Goal: Navigation & Orientation: Find specific page/section

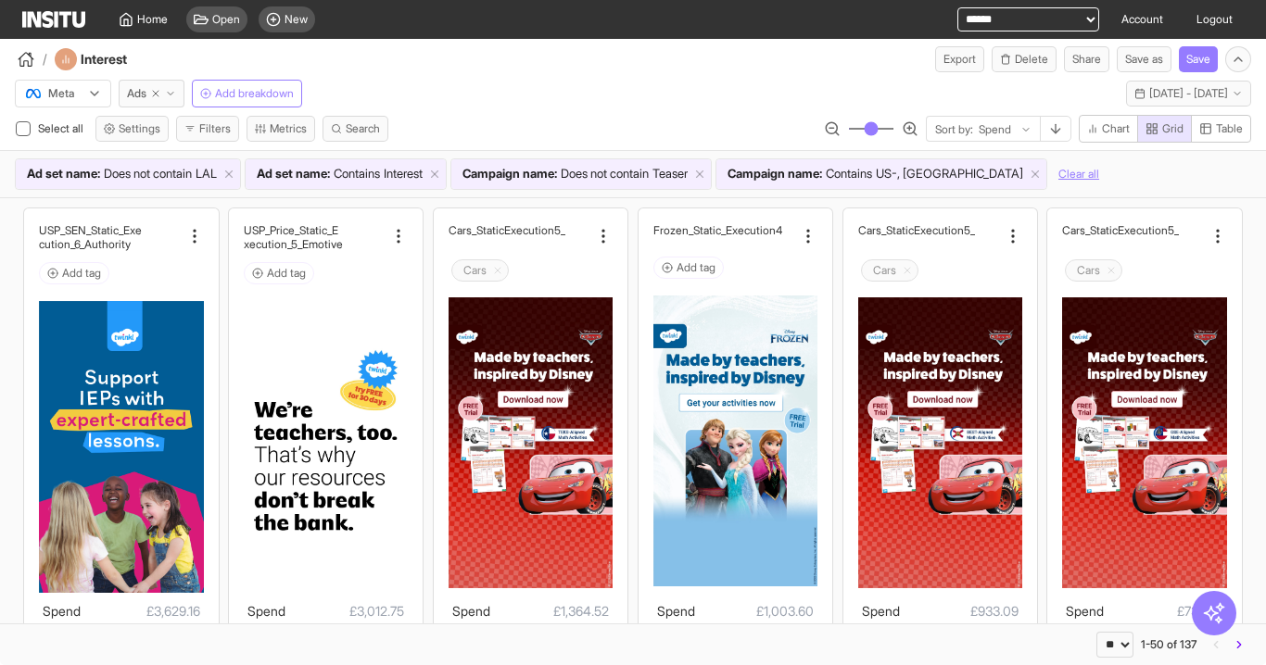
select select "**"
click at [143, 27] on link "Home" at bounding box center [142, 19] width 71 height 39
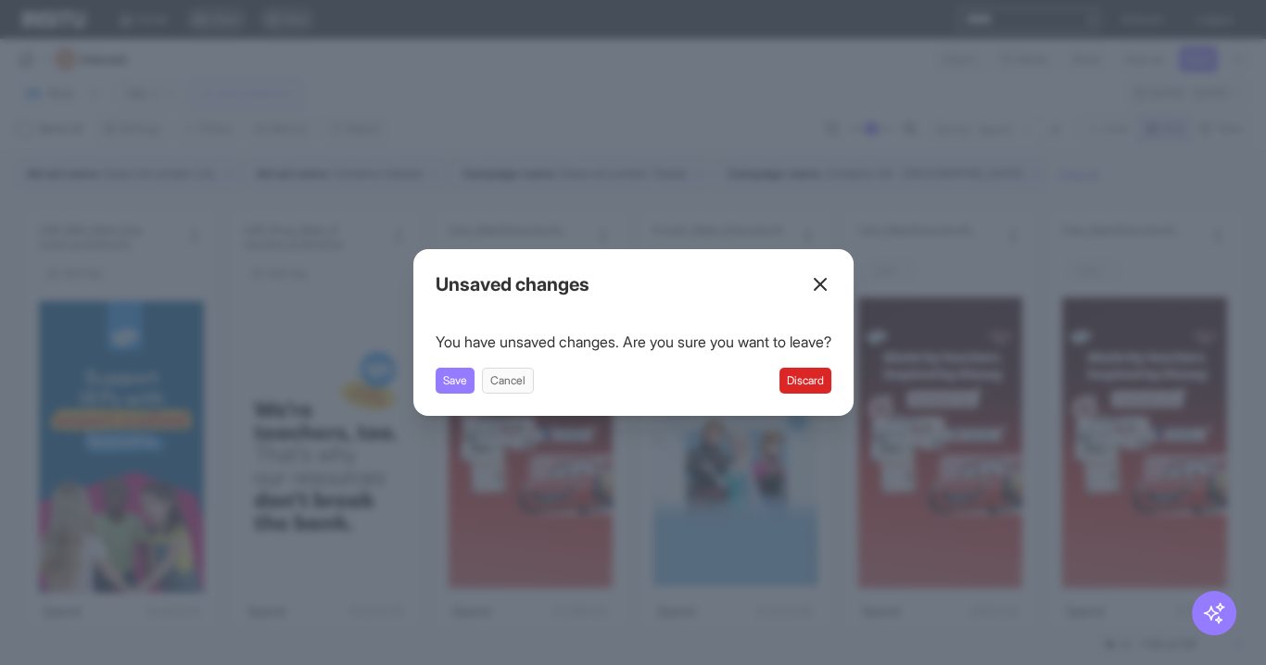
click at [823, 378] on button "Discard" at bounding box center [805, 381] width 52 height 26
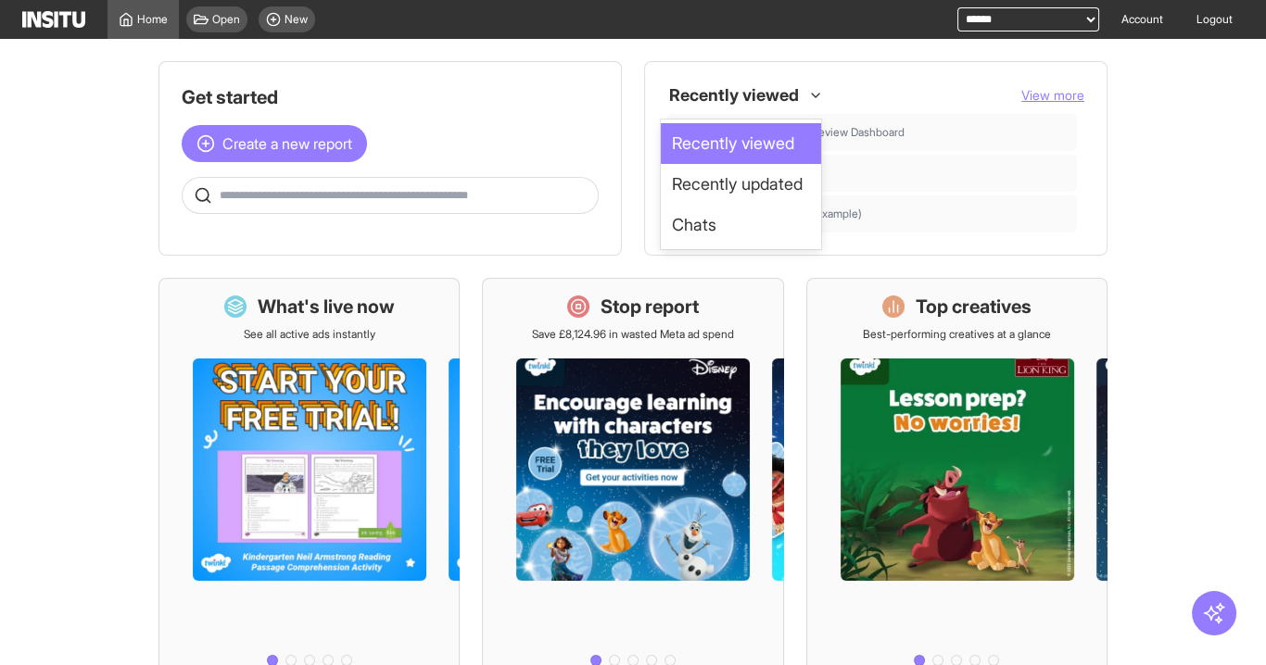
click at [764, 88] on div at bounding box center [733, 95] width 133 height 33
click at [729, 222] on span "Chats" at bounding box center [741, 225] width 138 height 26
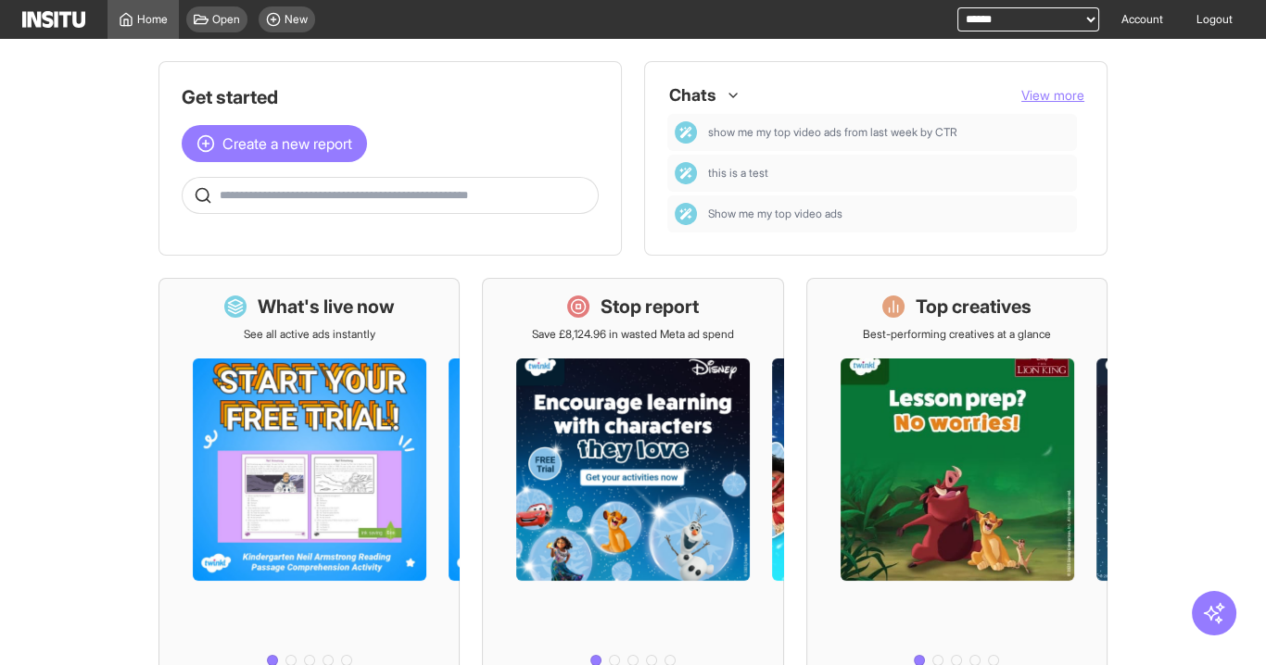
click at [1051, 103] on button "View more" at bounding box center [1052, 95] width 63 height 19
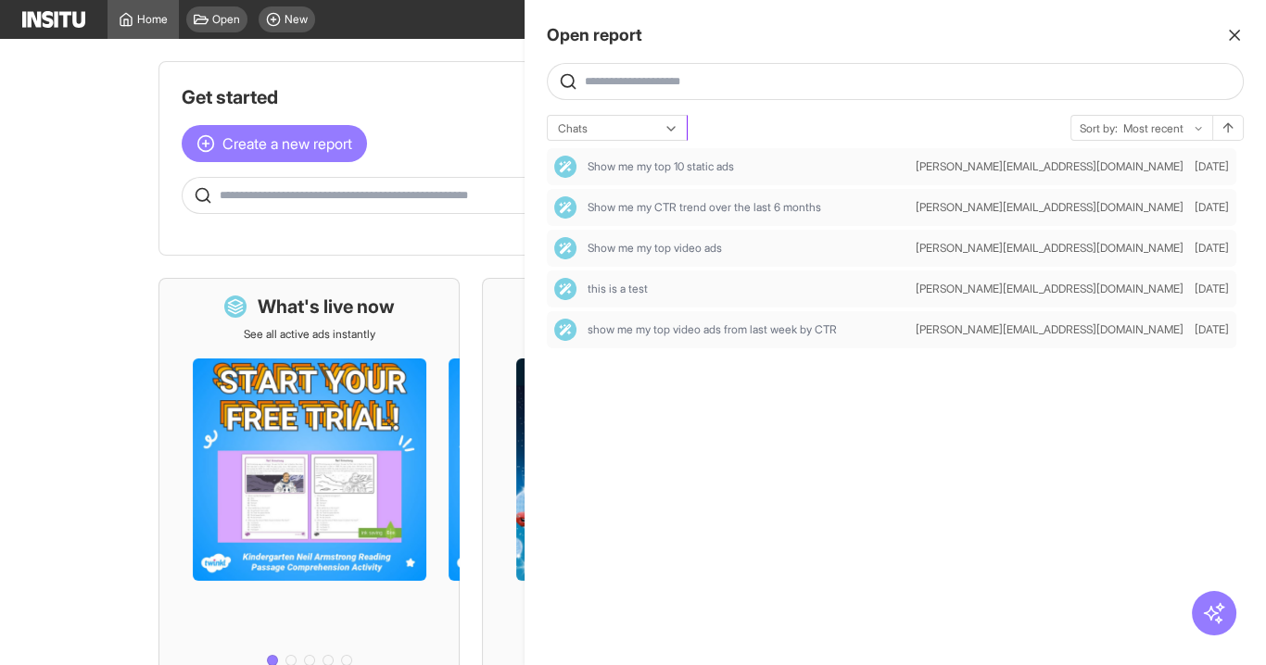
click at [660, 120] on div "Chats" at bounding box center [617, 129] width 139 height 26
click at [651, 193] on span "Recently updated" at bounding box center [616, 200] width 117 height 17
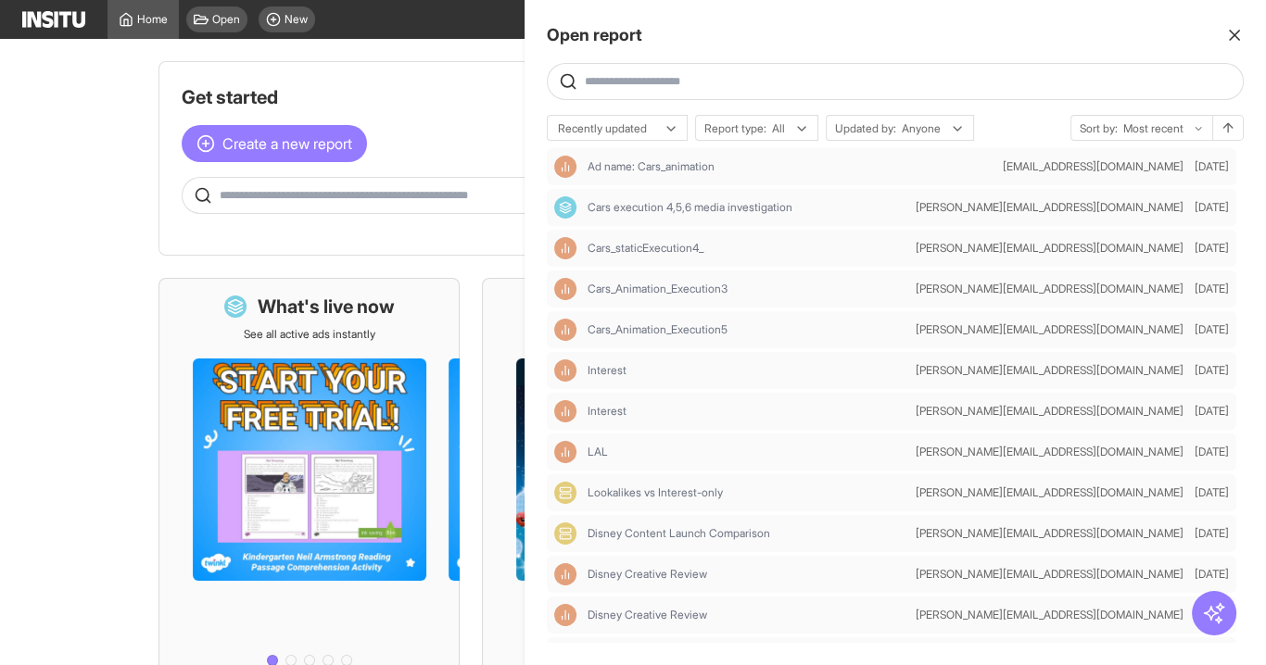
click at [1233, 30] on icon "button" at bounding box center [1234, 35] width 19 height 19
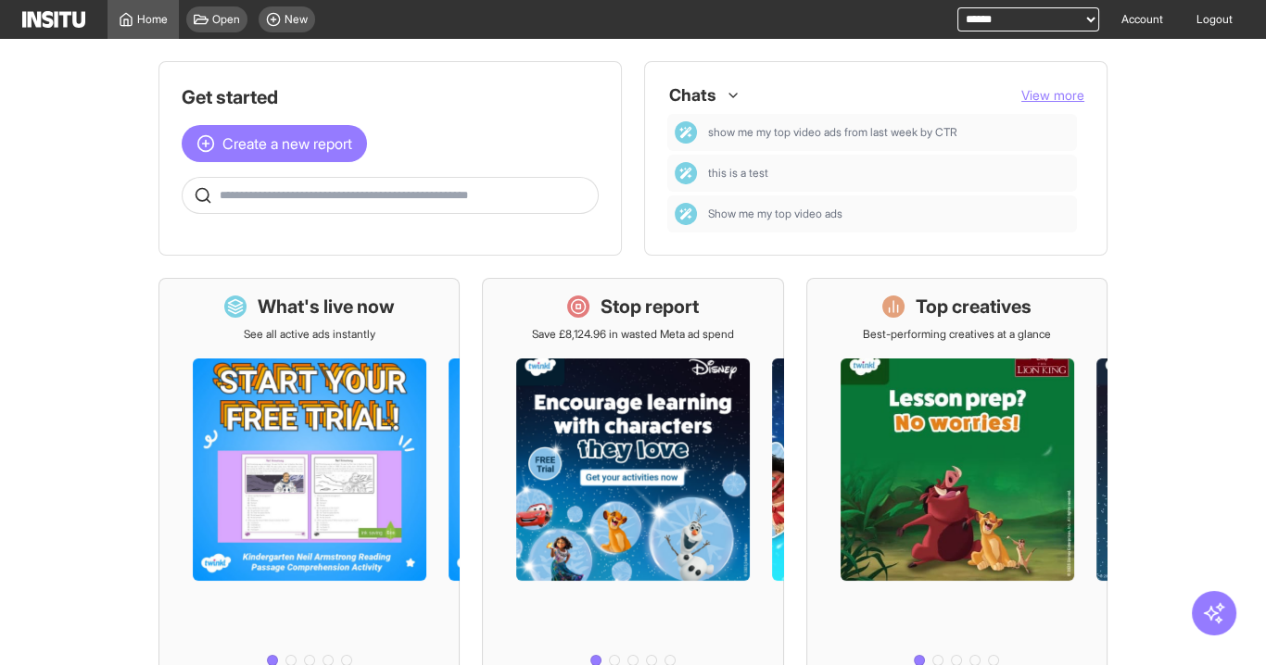
click at [718, 105] on div "Chats" at bounding box center [696, 95] width 58 height 33
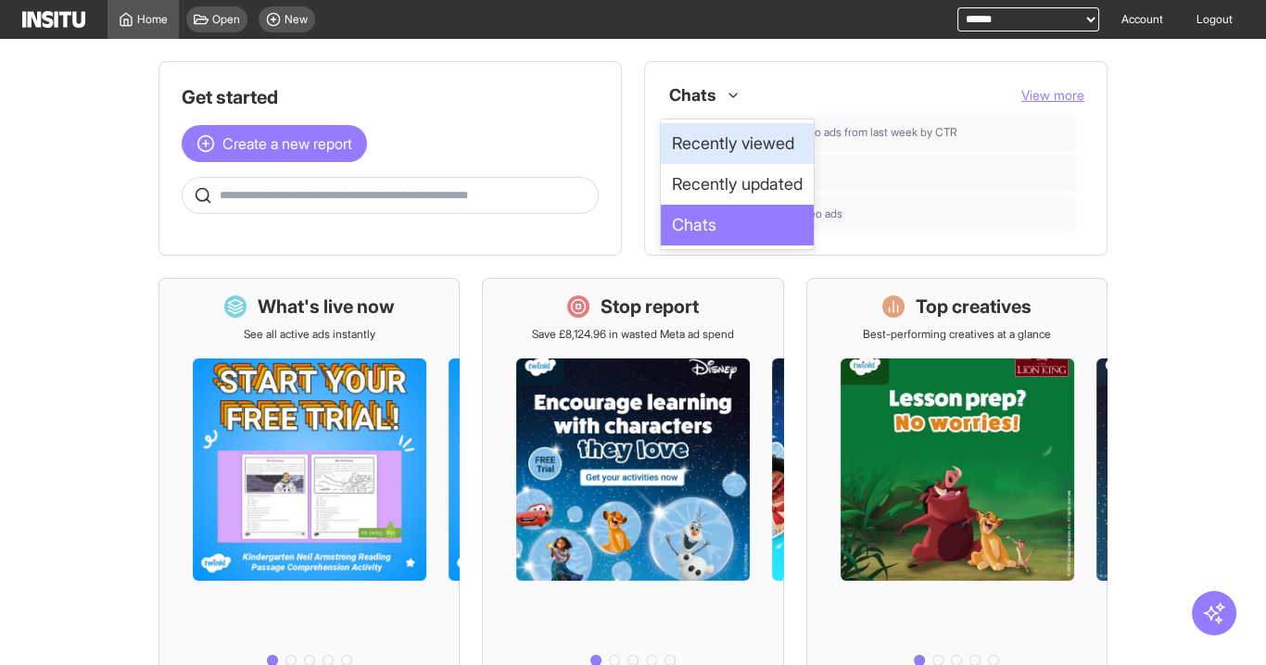
click at [721, 138] on span "Recently viewed" at bounding box center [733, 144] width 122 height 26
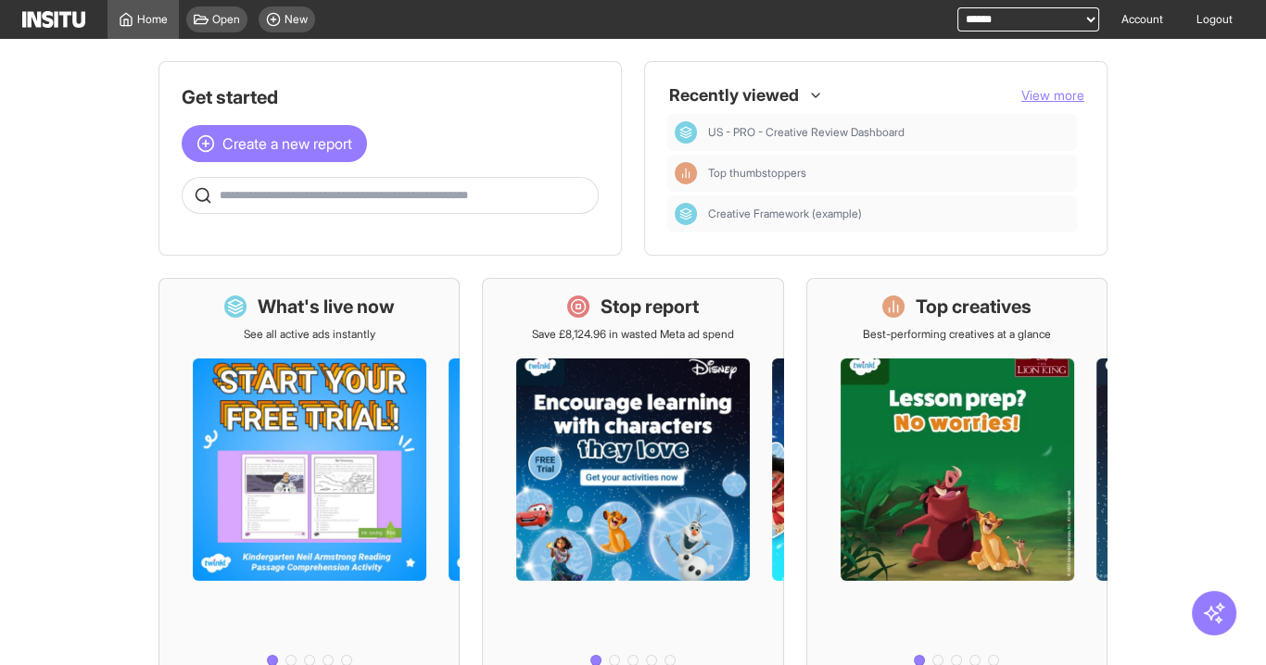
click at [644, 210] on div "option Recently viewed, selected. Recently viewed View more US - PRO - Creative…" at bounding box center [875, 158] width 463 height 195
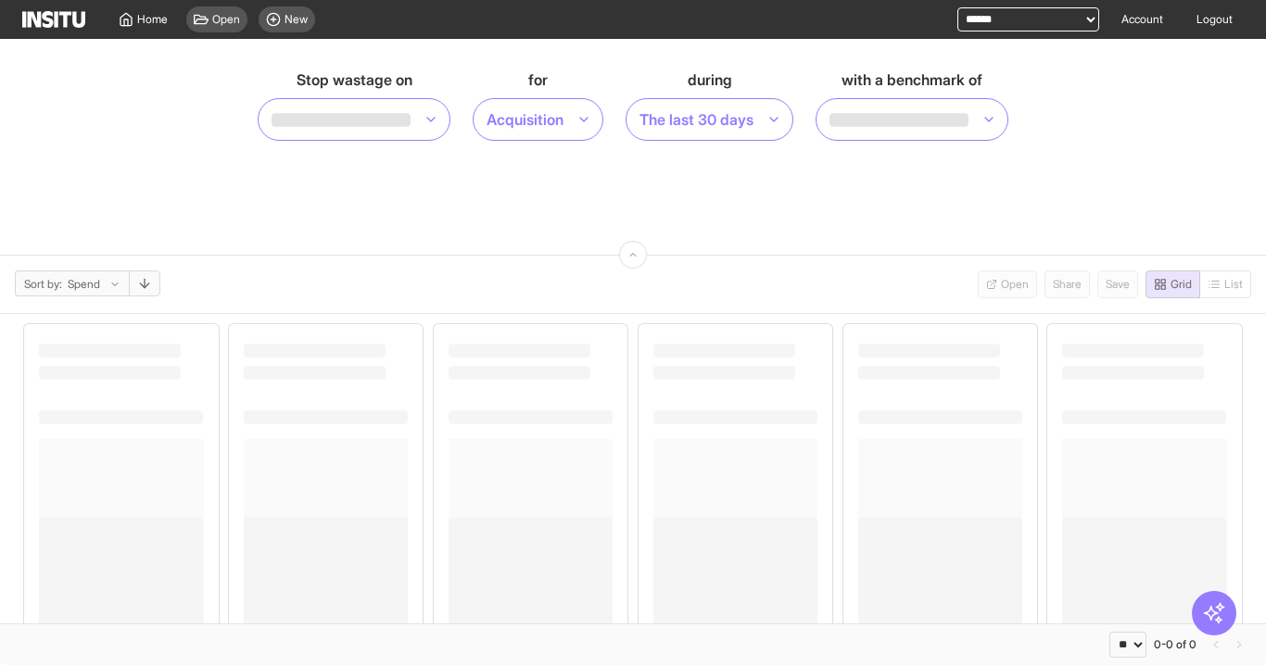
select select "**"
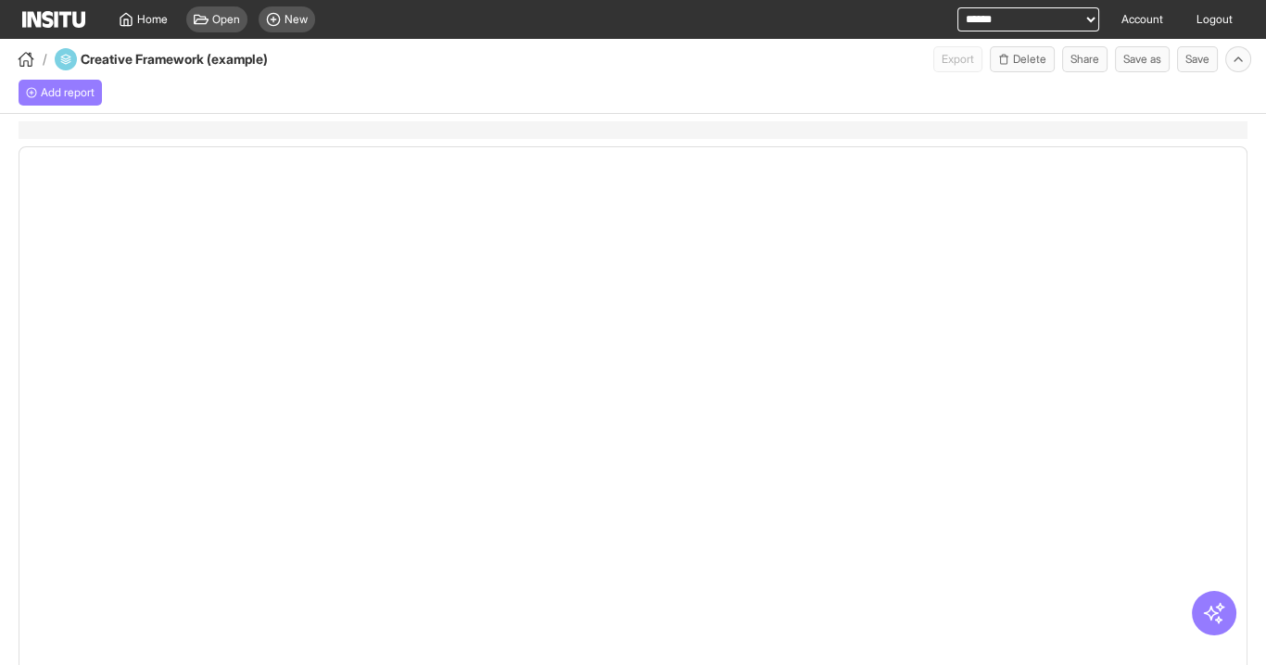
select select "**"
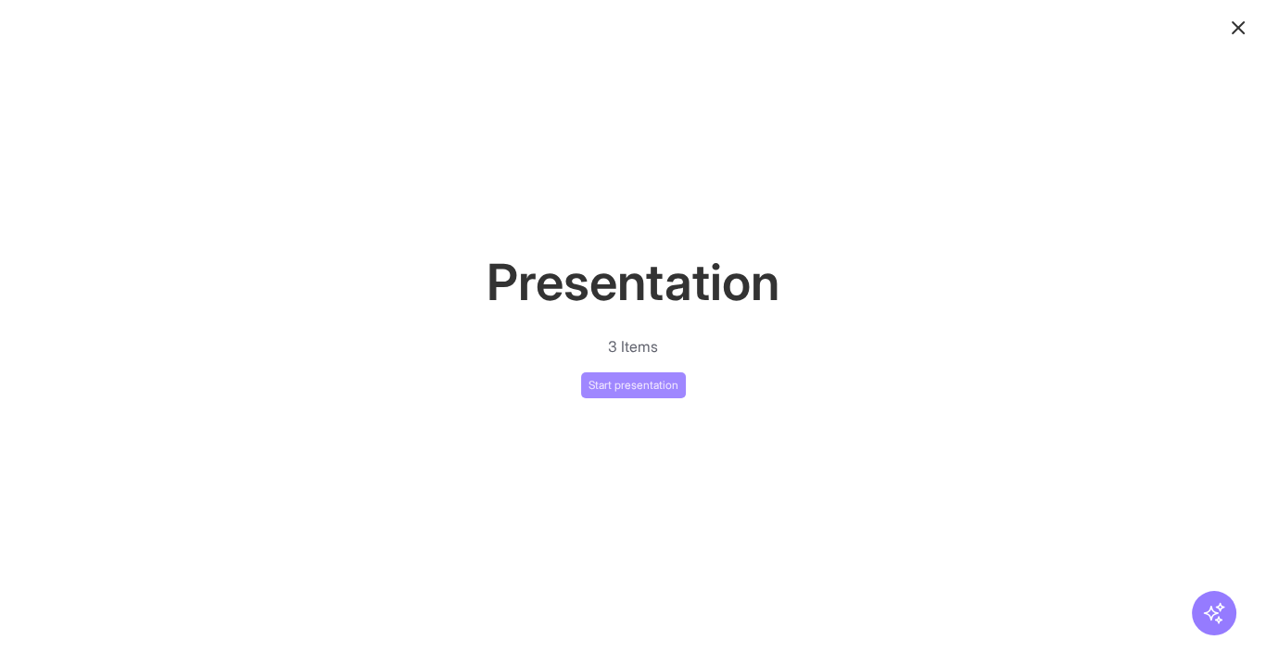
click at [630, 388] on button "Start presentation" at bounding box center [633, 386] width 105 height 26
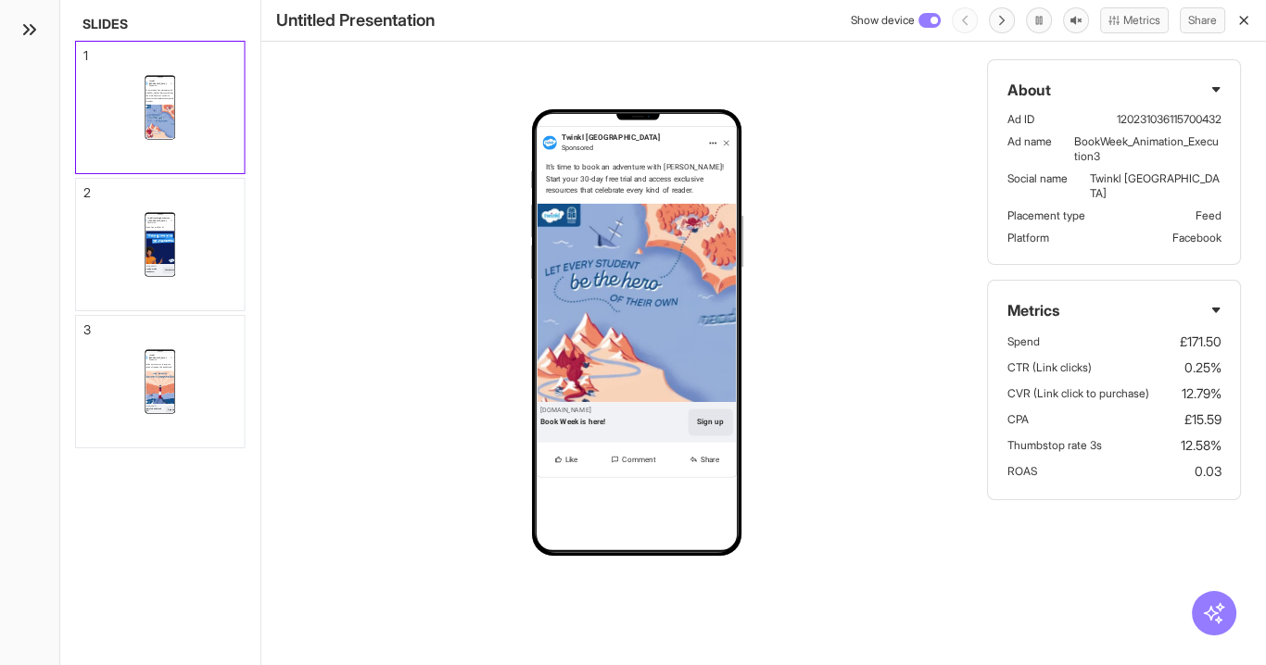
click at [384, 20] on h1 "Untitled Presentation" at bounding box center [355, 20] width 158 height 26
